Goal: Information Seeking & Learning: Learn about a topic

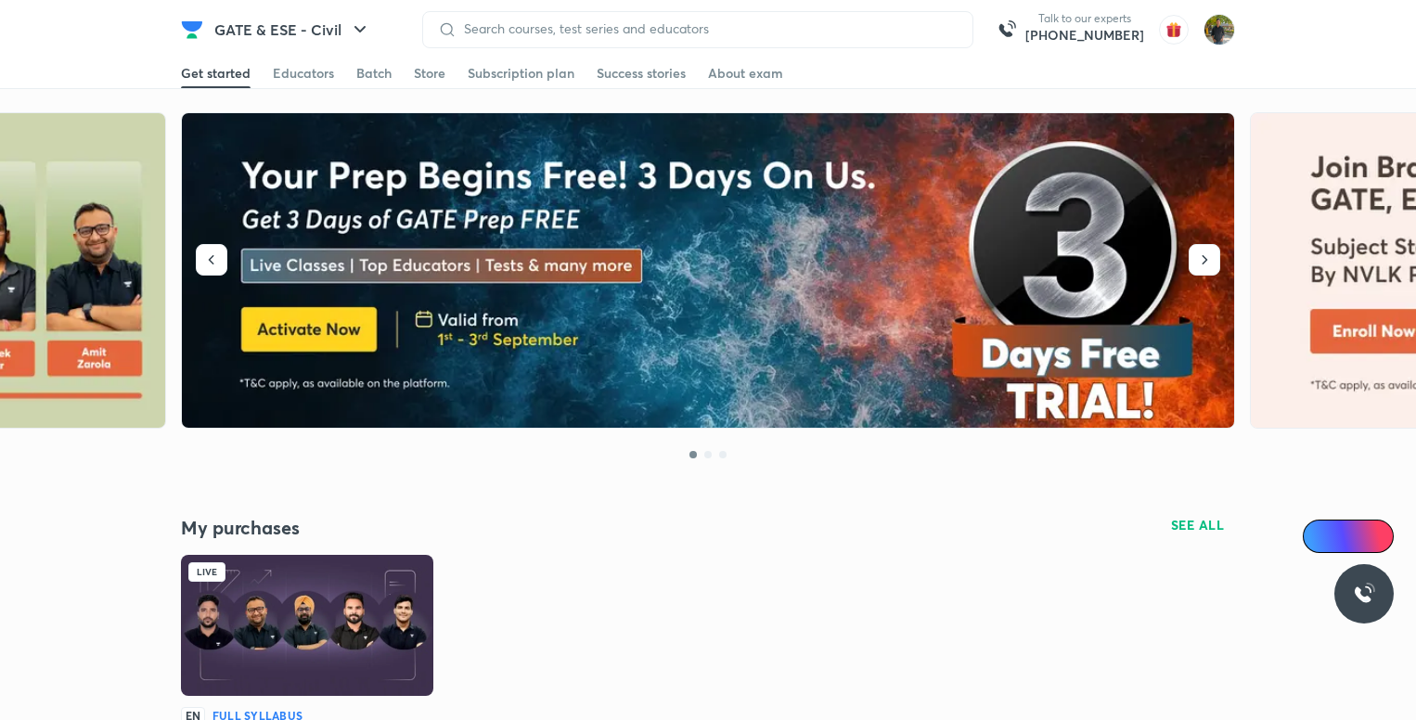
scroll to position [278, 0]
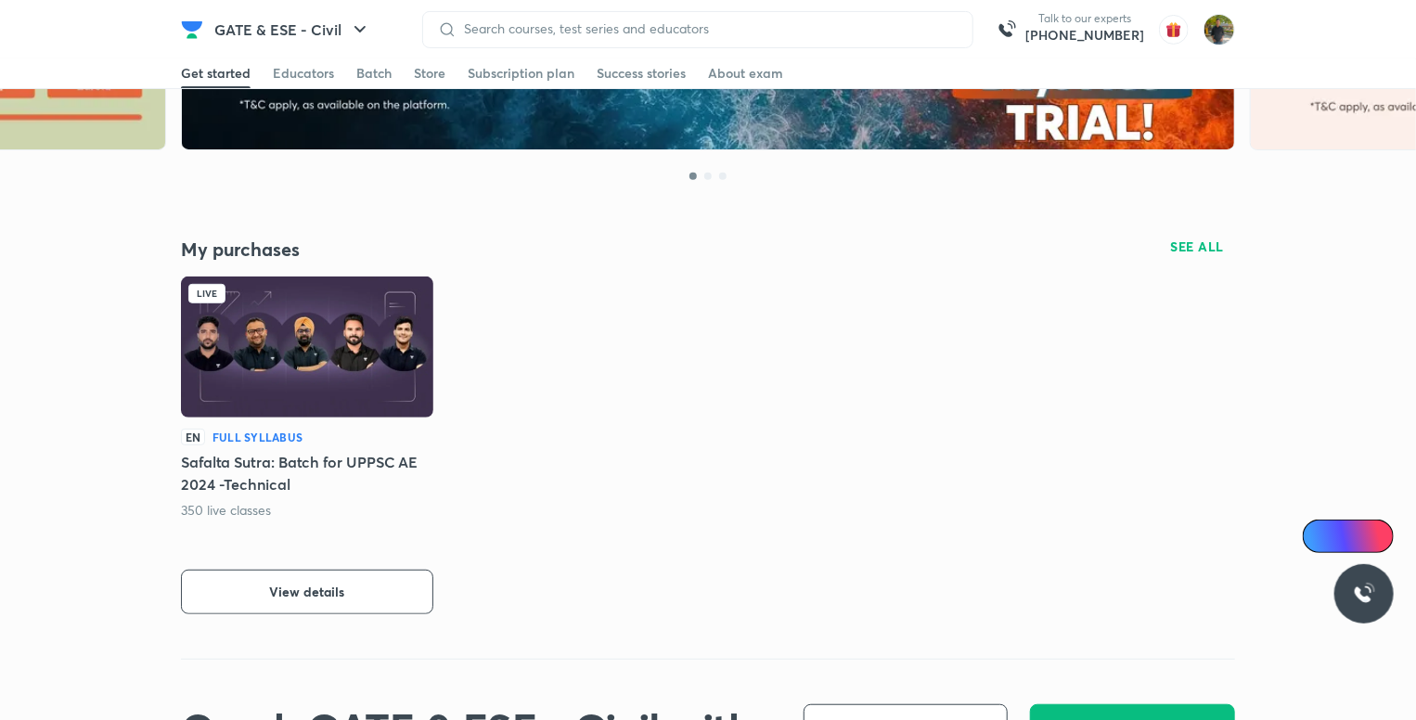
drag, startPoint x: 0, startPoint y: 0, endPoint x: 375, endPoint y: 616, distance: 721.3
click at [375, 616] on div "My purchases SEE ALL Live EN Full Syllabus Safalta Sutra: Batch for UPPSC AE 20…" at bounding box center [708, 446] width 1054 height 428
click at [409, 602] on button "View details" at bounding box center [307, 592] width 252 height 45
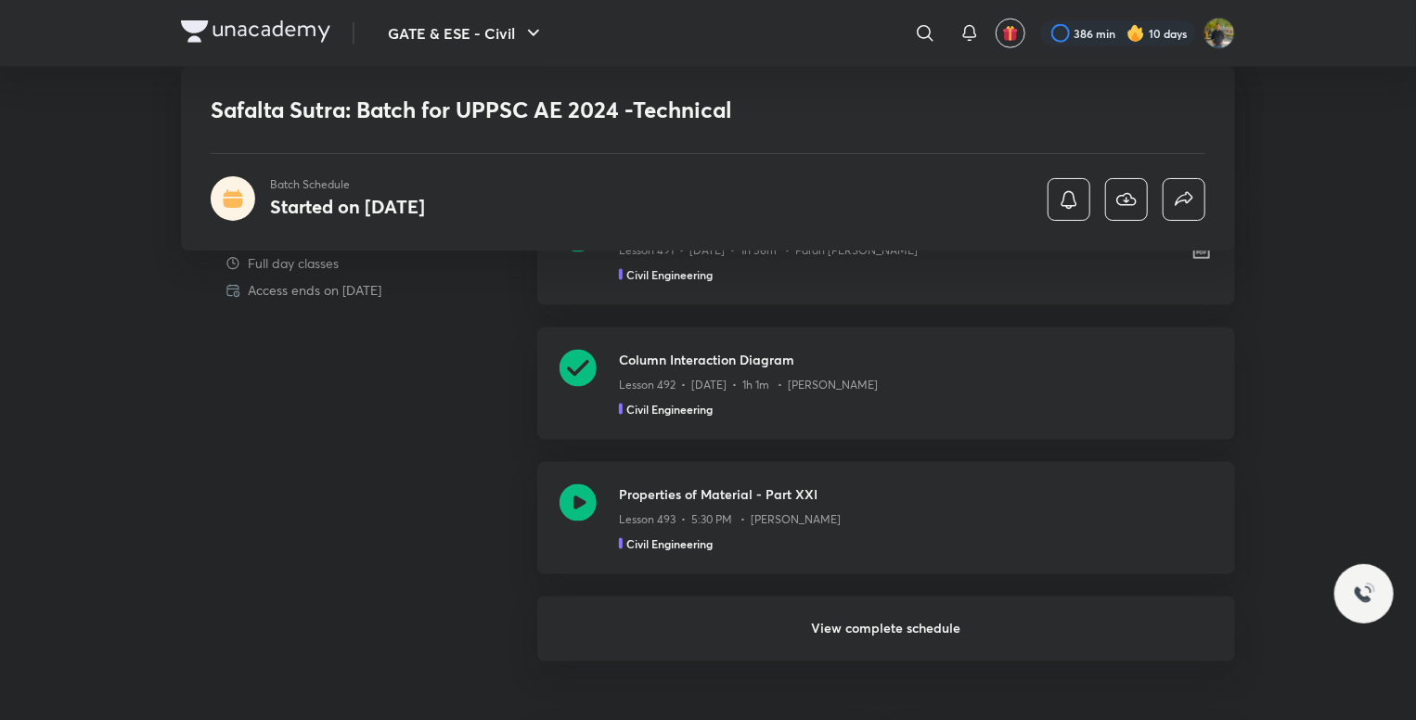
scroll to position [1225, 0]
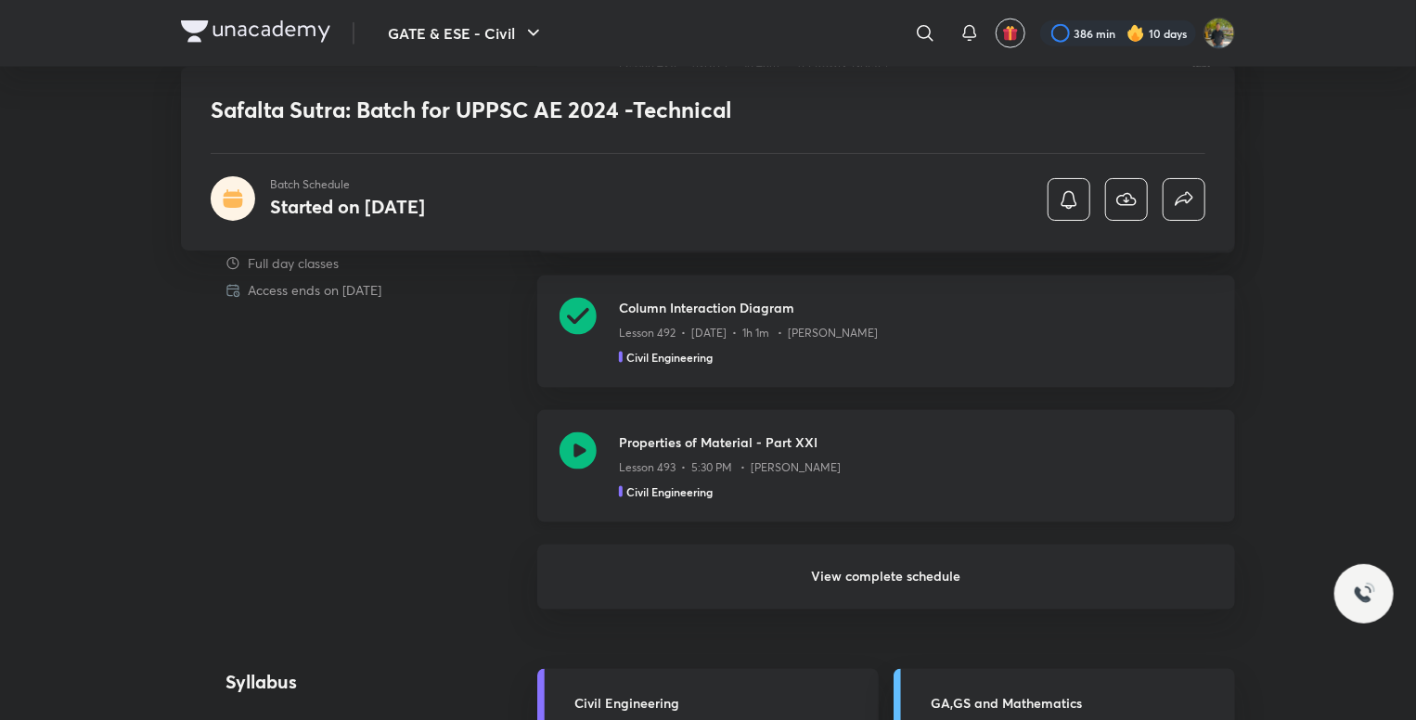
click at [1010, 480] on div "Properties of Material - Part XXI Lesson 493 • 5:30 PM • [PERSON_NAME] Civil En…" at bounding box center [916, 466] width 594 height 68
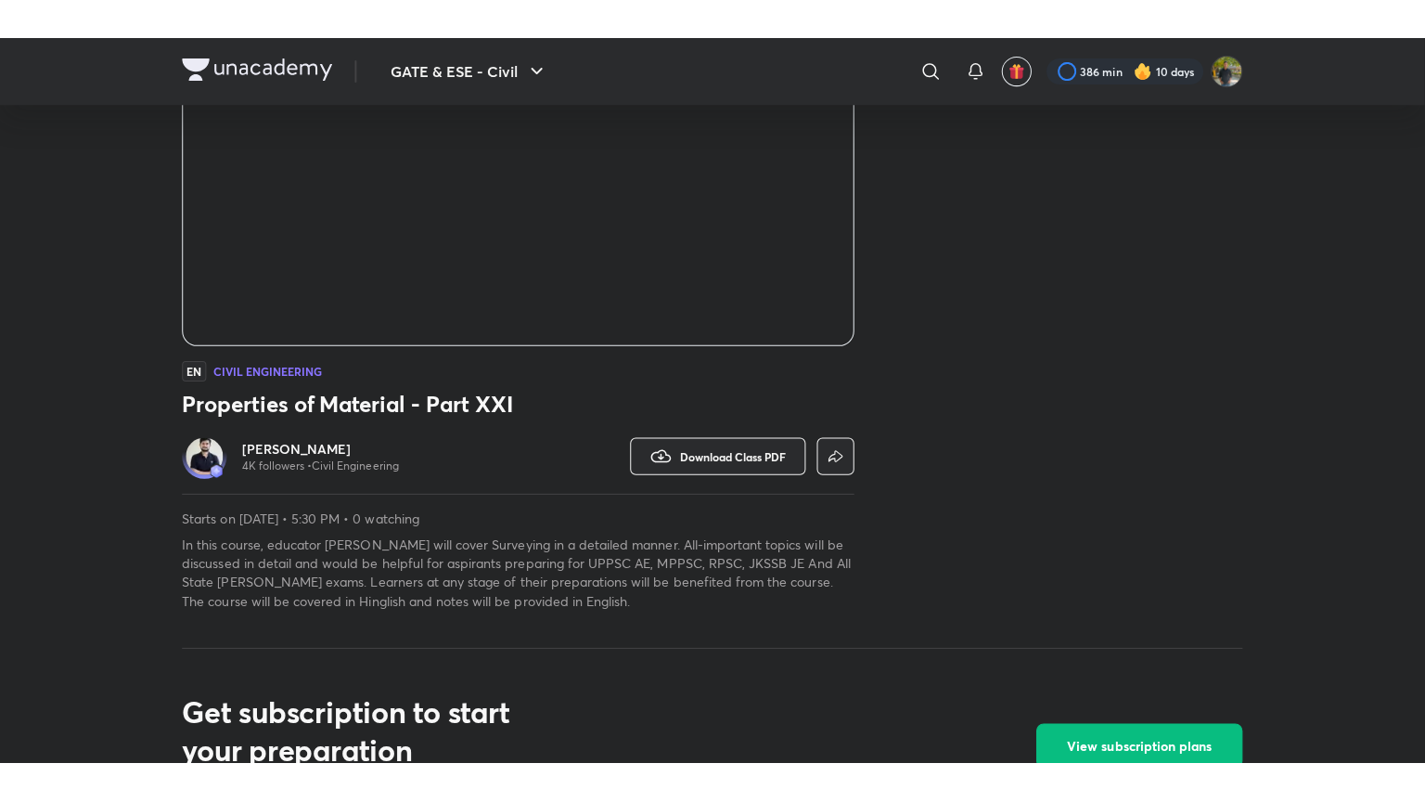
scroll to position [271, 0]
